Goal: Check status: Check status

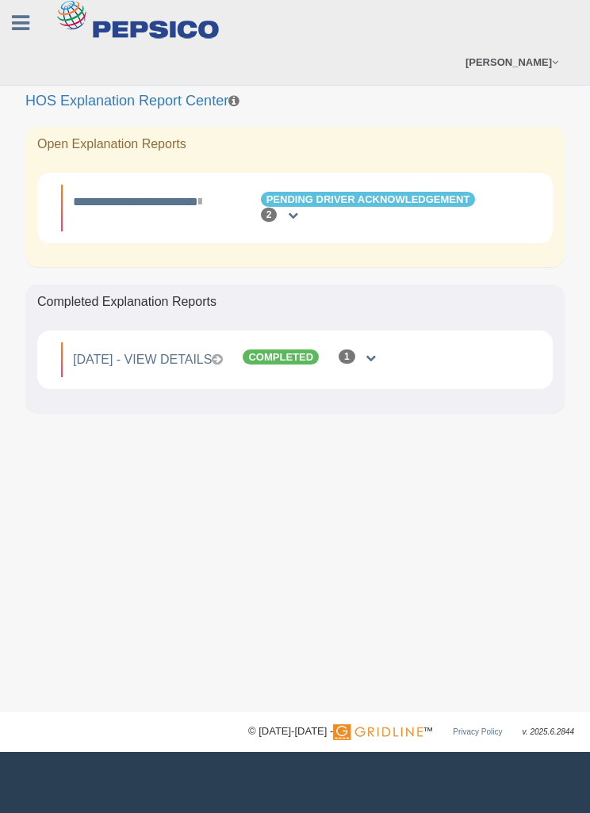
click at [137, 206] on link "**********" at bounding box center [137, 202] width 128 height 12
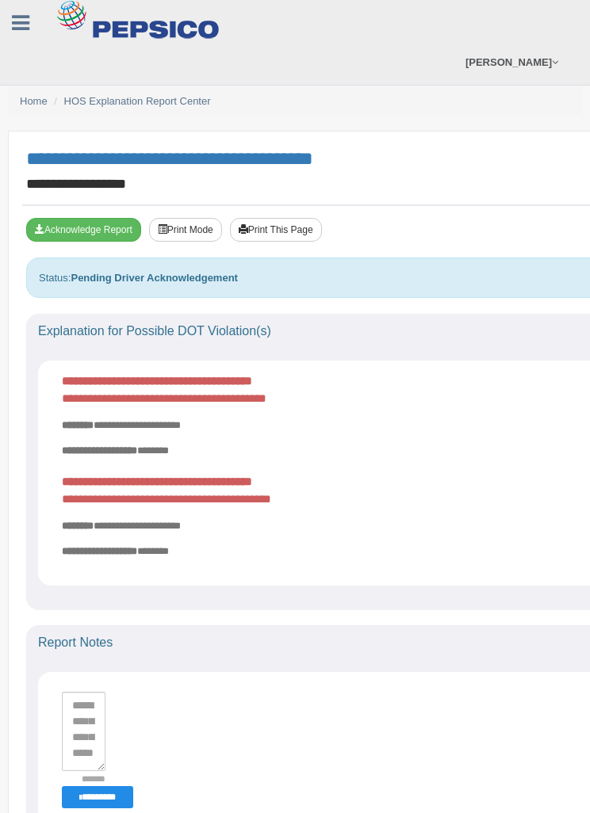
click at [85, 219] on button "Acknowledge Report" at bounding box center [83, 230] width 115 height 24
